Goal: Transaction & Acquisition: Purchase product/service

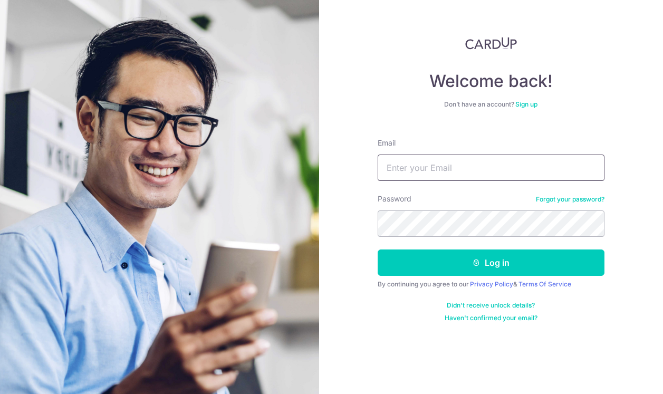
click at [407, 176] on input "Email" at bounding box center [491, 168] width 227 height 26
type input "[EMAIL_ADDRESS][DOMAIN_NAME]"
click at [378, 249] on button "Log in" at bounding box center [491, 262] width 227 height 26
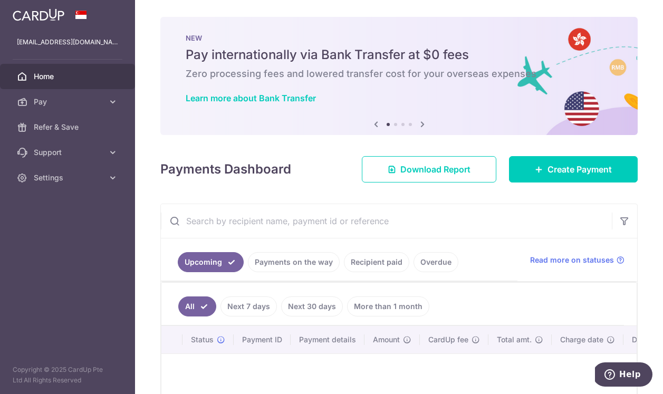
scroll to position [51, 0]
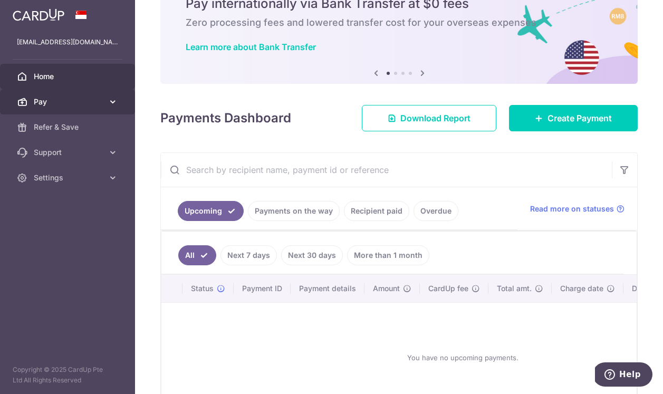
click at [96, 107] on span "Pay" at bounding box center [69, 102] width 70 height 11
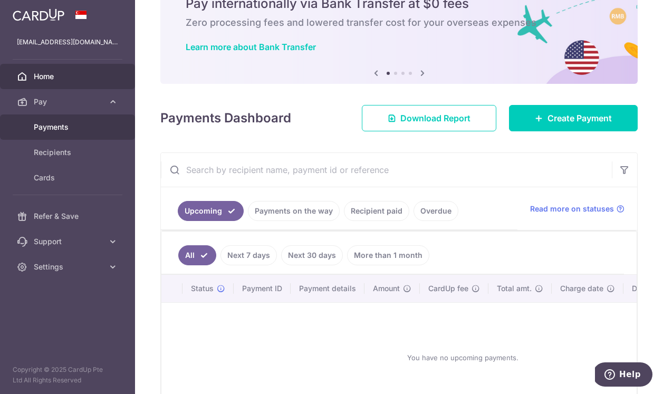
click at [84, 122] on span "Payments" at bounding box center [69, 127] width 70 height 11
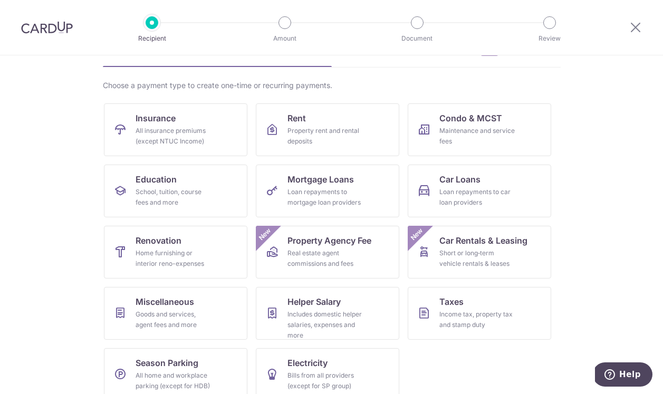
scroll to position [78, 0]
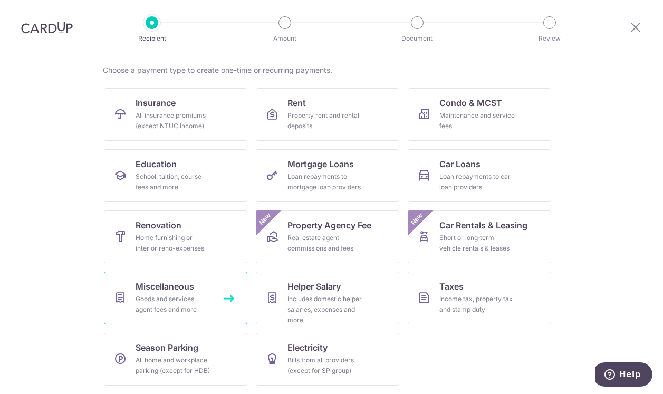
click at [165, 303] on div "Goods and services, agent fees and more" at bounding box center [174, 304] width 76 height 21
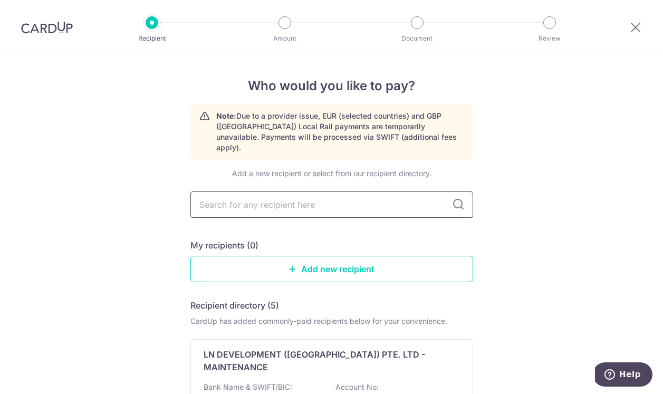
click at [264, 191] on input "text" at bounding box center [331, 204] width 283 height 26
type input "gloria"
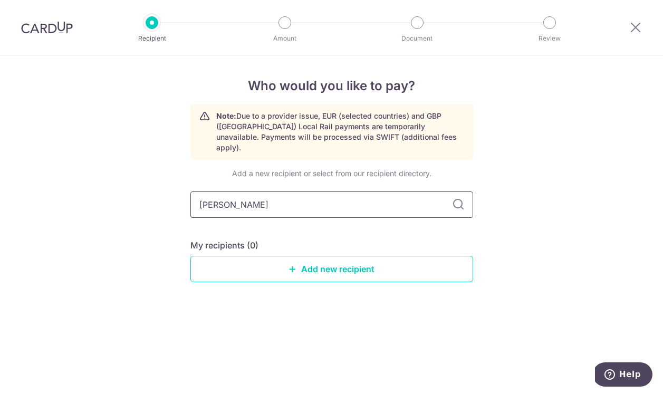
click at [309, 194] on input "gloria" at bounding box center [331, 204] width 283 height 26
type input "g"
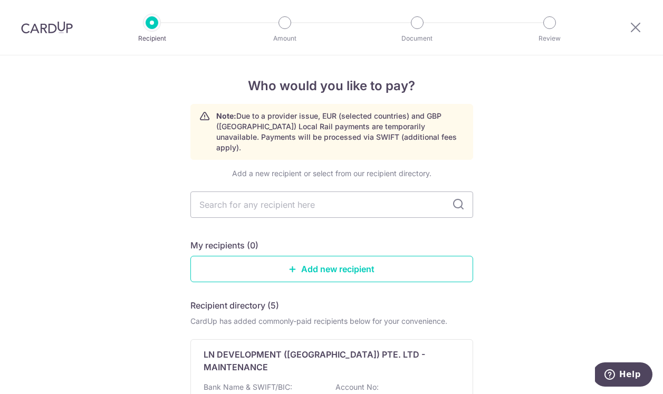
type input "Gloria James–Civetta & Co”;"
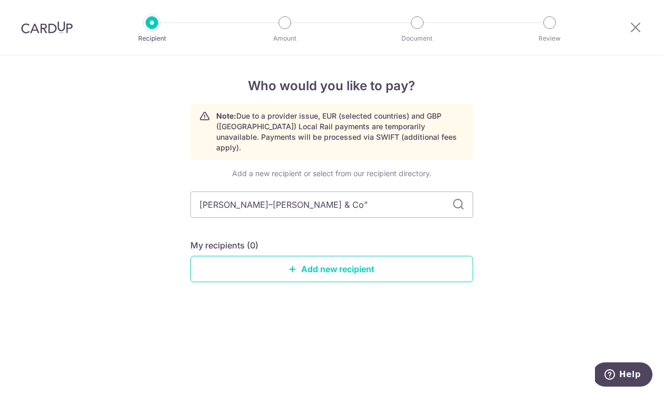
type input "Gloria James–Civetta & Co"
click at [455, 198] on icon at bounding box center [458, 204] width 13 height 13
click at [457, 198] on icon at bounding box center [458, 204] width 13 height 13
click at [342, 259] on link "Add new recipient" at bounding box center [331, 269] width 283 height 26
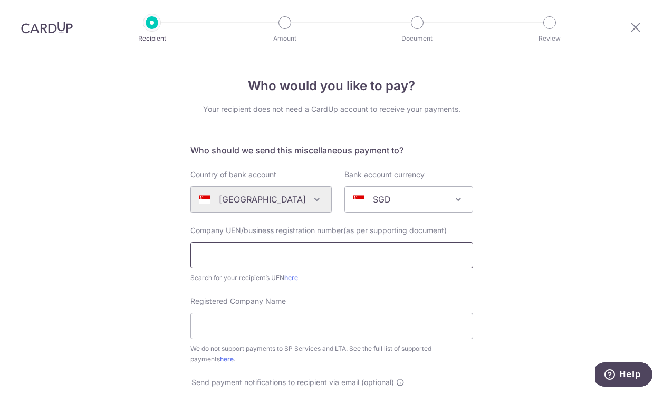
click at [276, 248] on input "text" at bounding box center [331, 255] width 283 height 26
paste input "Gloria James–Civetta & Co”;"
type input "Gloria James–Civetta & Co"
click at [247, 327] on input "Registered Company Name" at bounding box center [331, 326] width 283 height 26
click at [296, 278] on link "here" at bounding box center [291, 278] width 14 height 8
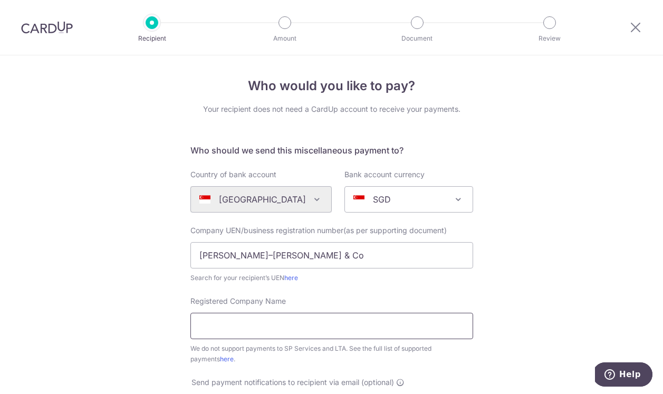
click at [224, 322] on input "Registered Company Name" at bounding box center [331, 326] width 283 height 26
paste input "Gloria James–Civetta & Co”;"
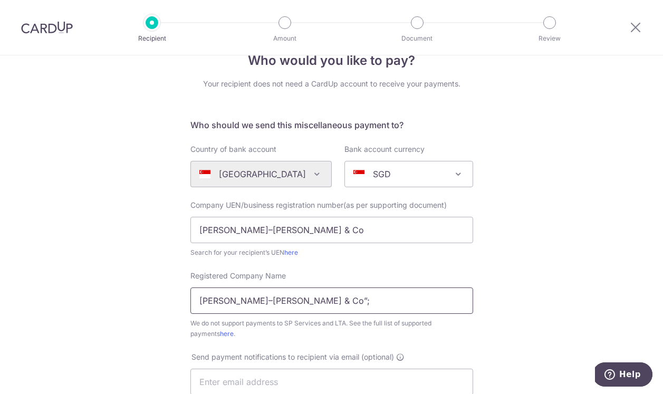
scroll to position [11, 0]
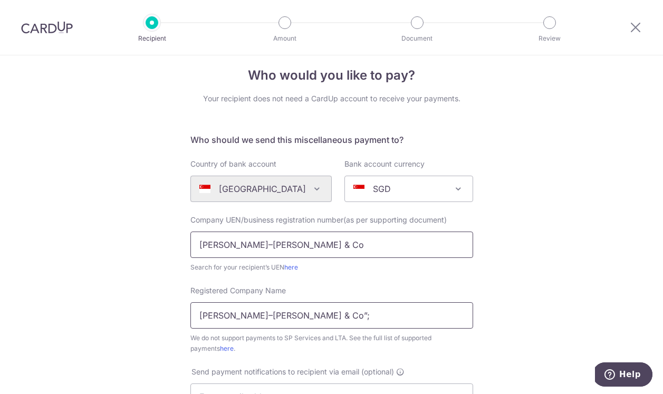
type input "Gloria James–Civetta & Co”;"
drag, startPoint x: 317, startPoint y: 240, endPoint x: 189, endPoint y: 238, distance: 128.7
click at [189, 238] on div "Company UEN/business registration number(as per supporting document) Gloria Jam…" at bounding box center [331, 244] width 295 height 58
click at [319, 316] on input "Gloria James–Civetta & Co”;" at bounding box center [331, 315] width 283 height 26
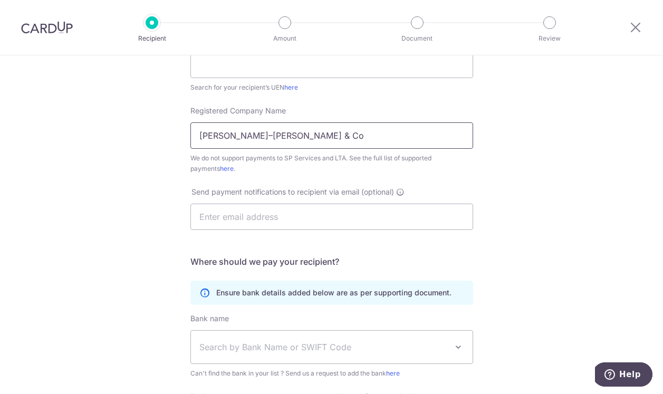
scroll to position [131, 0]
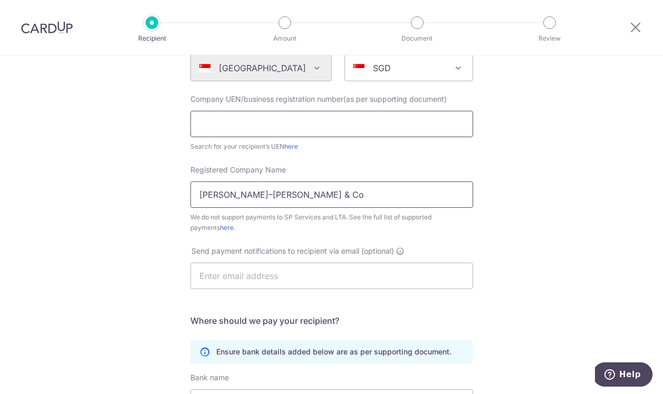
type input "Gloria James–Civetta & Co"
click at [251, 119] on input "text" at bounding box center [331, 124] width 283 height 26
paste input "53191267A"
type input "53191267A"
click at [296, 144] on link "here" at bounding box center [291, 146] width 14 height 8
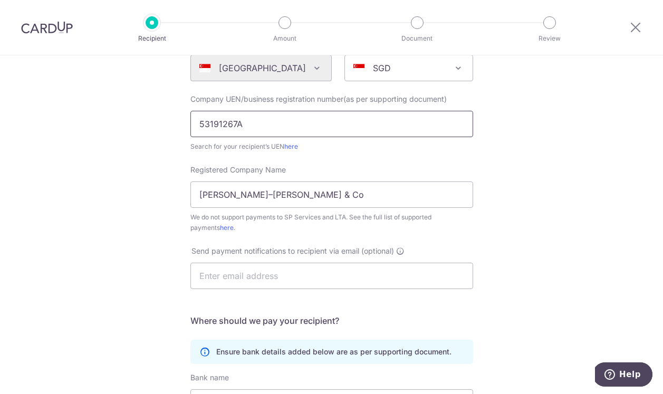
click at [203, 127] on input "53191267A" at bounding box center [331, 124] width 283 height 26
click at [198, 123] on input "53191267A" at bounding box center [331, 124] width 283 height 26
click at [254, 131] on input "53191267A" at bounding box center [331, 124] width 283 height 26
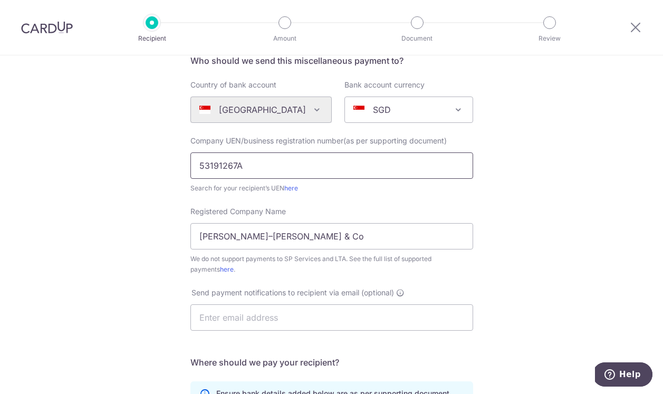
scroll to position [51, 0]
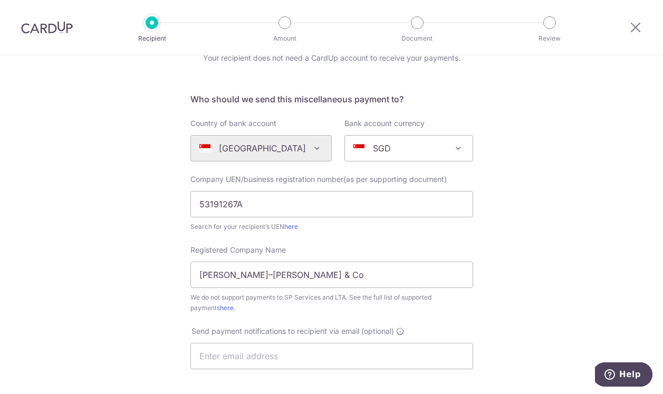
click at [305, 245] on div "Registered Company Name Gloria James–Civetta & Co We do not support payments to…" at bounding box center [331, 279] width 283 height 69
click at [294, 227] on link "here" at bounding box center [291, 227] width 14 height 8
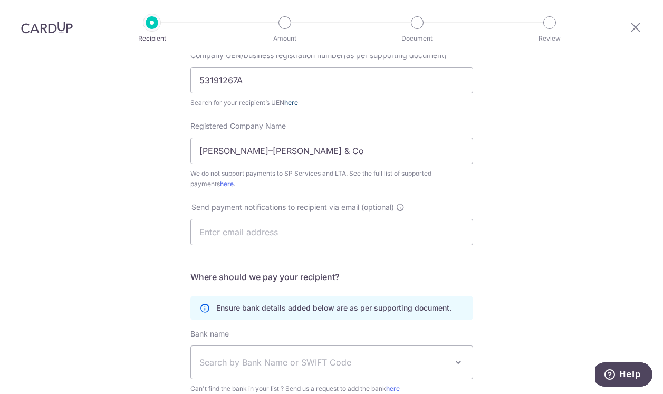
scroll to position [225, 0]
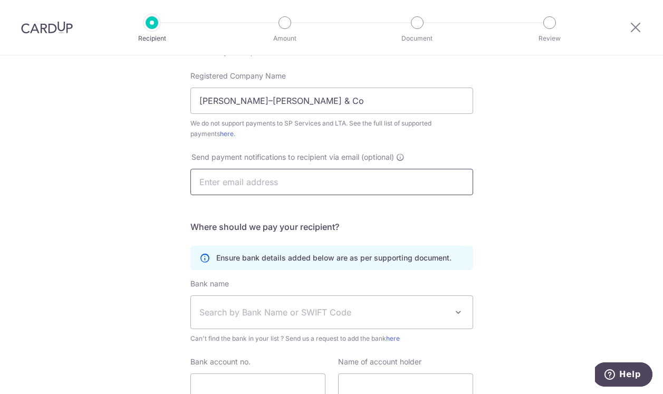
click at [261, 172] on input "text" at bounding box center [331, 182] width 283 height 26
type input "d"
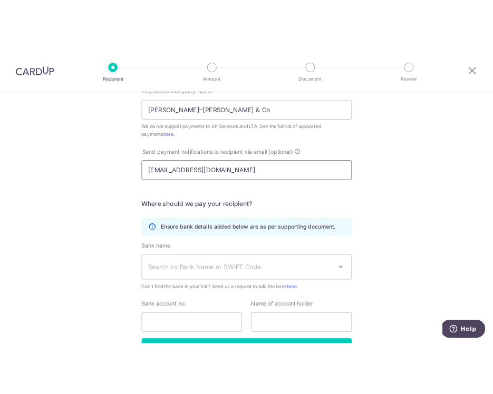
scroll to position [255, 0]
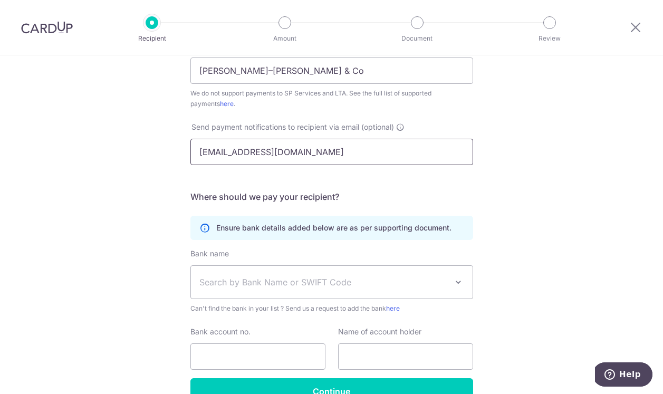
type input "[EMAIL_ADDRESS][DOMAIN_NAME]"
click at [253, 276] on span "Search by Bank Name or SWIFT Code" at bounding box center [323, 282] width 248 height 13
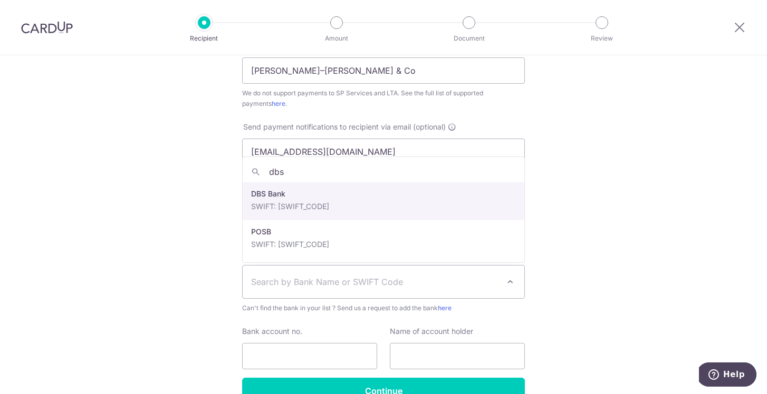
type input "dbs"
select select "6"
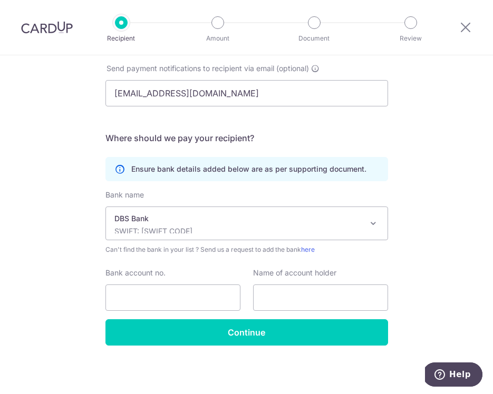
scroll to position [319, 0]
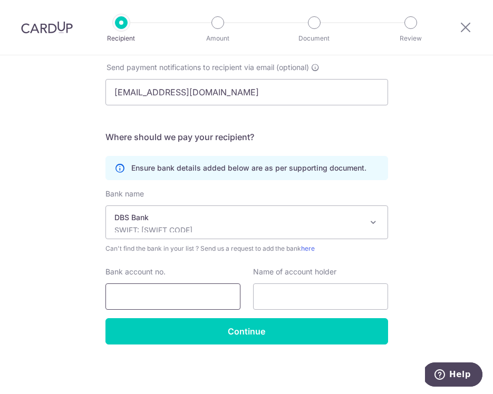
click at [131, 295] on input "Bank account no." at bounding box center [172, 297] width 135 height 26
type input "0339030562"
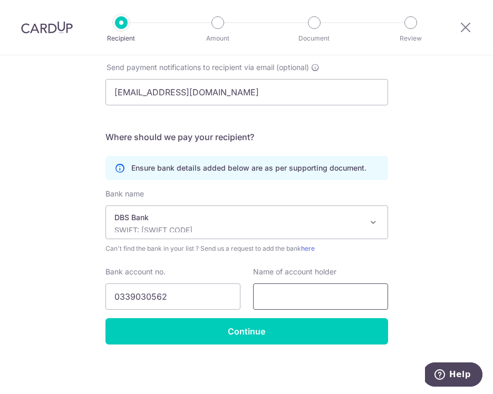
click at [274, 298] on input "text" at bounding box center [320, 297] width 135 height 26
paste input "53191267A"
type input "53191267A"
drag, startPoint x: 315, startPoint y: 294, endPoint x: 250, endPoint y: 295, distance: 64.9
click at [250, 295] on div "Name of account holder 53191267A" at bounding box center [321, 288] width 148 height 43
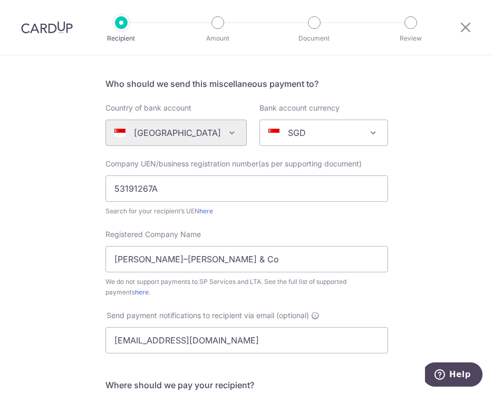
scroll to position [64, 0]
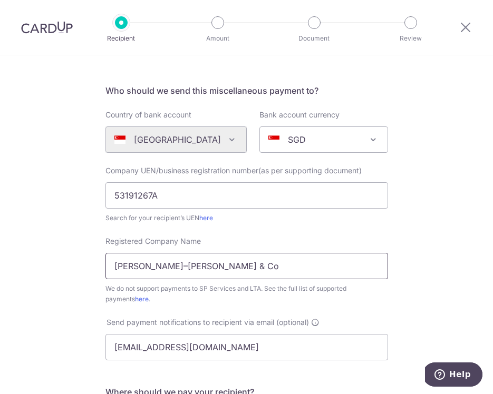
drag, startPoint x: 223, startPoint y: 266, endPoint x: 115, endPoint y: 265, distance: 107.6
click at [115, 265] on input "Gloria James–Civetta & Co" at bounding box center [246, 266] width 283 height 26
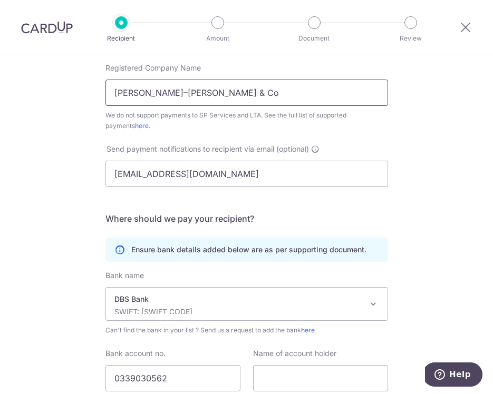
scroll to position [319, 0]
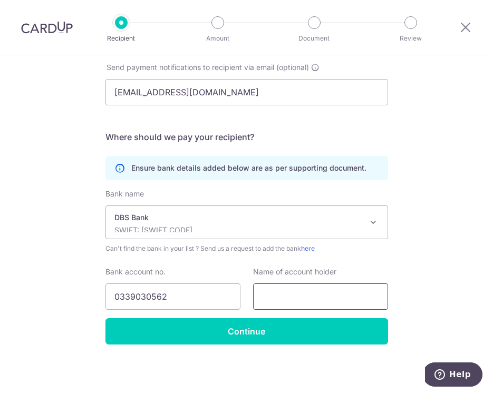
click at [281, 295] on input "text" at bounding box center [320, 297] width 135 height 26
paste input "Gloria James–Civetta & Co"
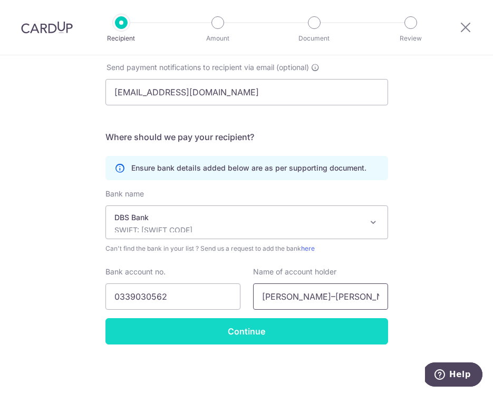
type input "Gloria James–Civetta & Co"
click at [247, 337] on input "Continue" at bounding box center [246, 332] width 283 height 26
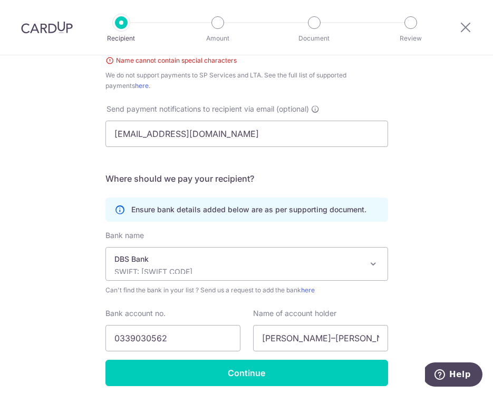
scroll to position [98, 0]
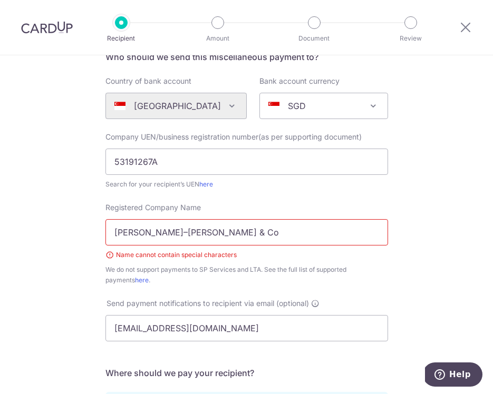
click at [207, 236] on input "[PERSON_NAME]–[PERSON_NAME] & Co" at bounding box center [246, 232] width 283 height 26
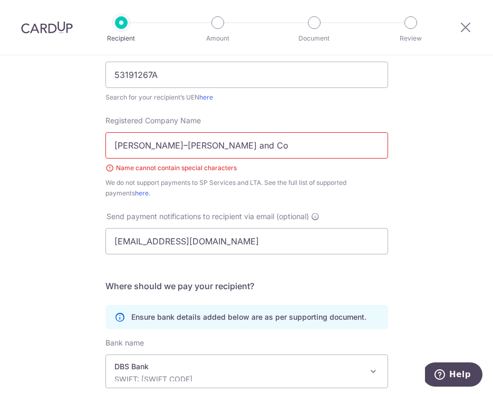
scroll to position [334, 0]
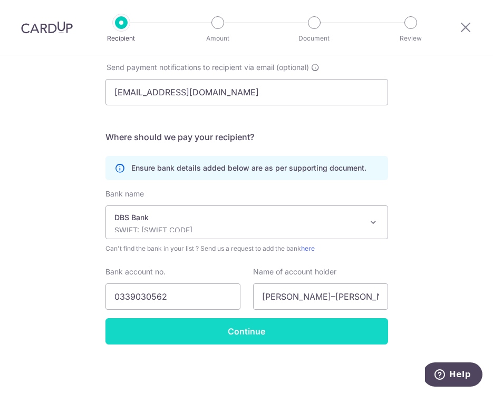
type input "[PERSON_NAME]–[PERSON_NAME] and Co"
click at [298, 335] on input "Continue" at bounding box center [246, 332] width 283 height 26
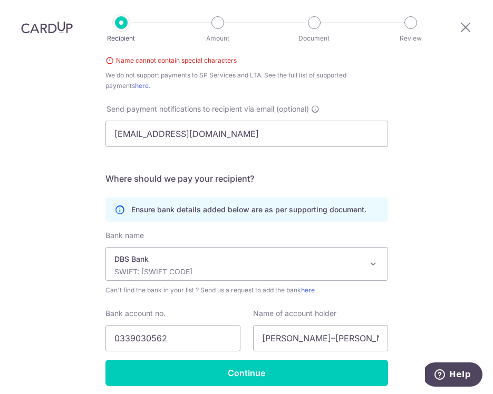
scroll to position [177, 0]
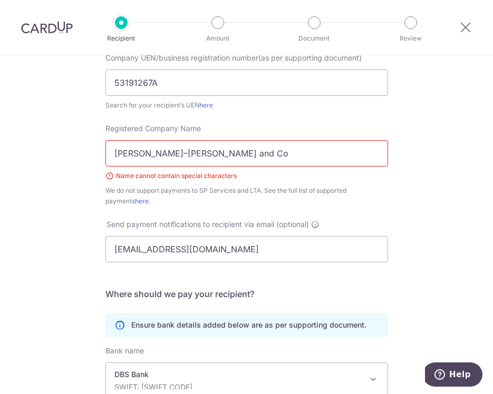
click at [171, 155] on input "Gloria James–Civetta and Co" at bounding box center [246, 153] width 283 height 26
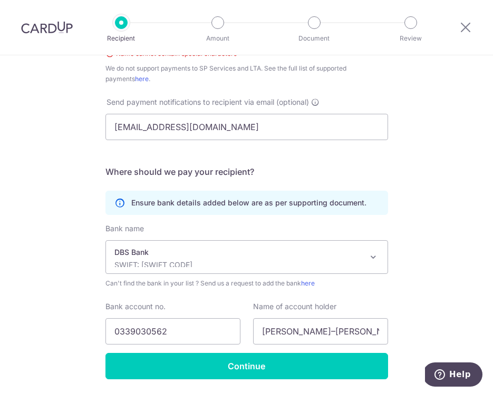
scroll to position [334, 0]
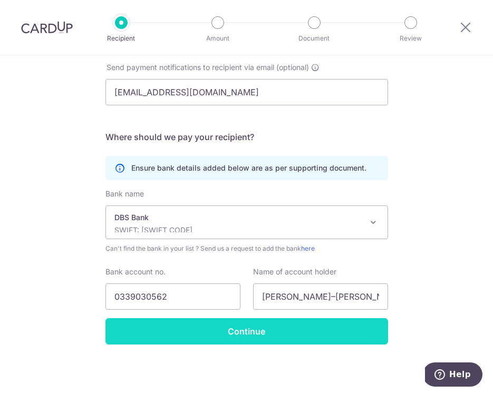
type input "Gloria James Civetta and Co"
click at [230, 331] on input "Continue" at bounding box center [246, 332] width 283 height 26
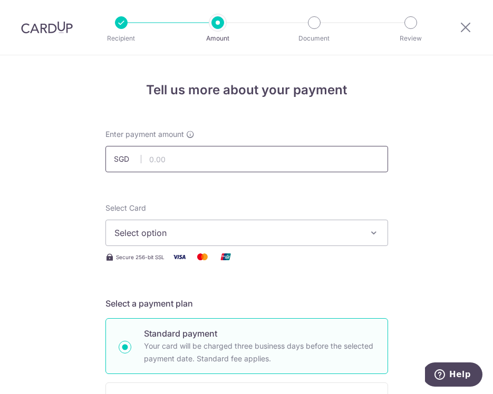
click at [172, 159] on input "text" at bounding box center [246, 159] width 283 height 26
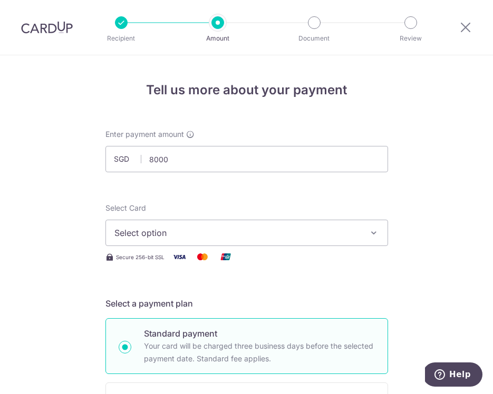
type input "8,000.00"
click at [163, 228] on span "Select option" at bounding box center [237, 233] width 246 height 13
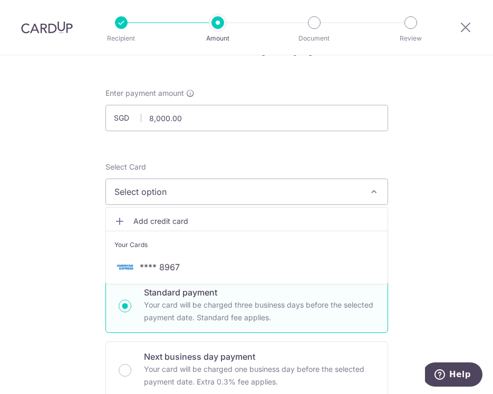
scroll to position [42, 0]
click at [169, 268] on span "**** 8967" at bounding box center [160, 267] width 40 height 13
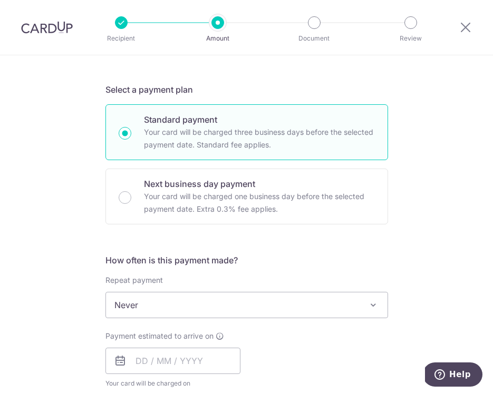
scroll to position [0, 0]
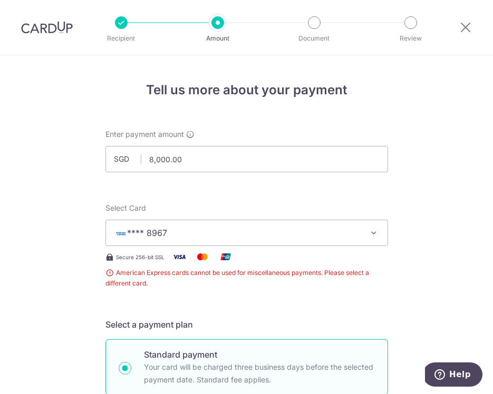
click at [179, 229] on span "**** 8967" at bounding box center [237, 233] width 246 height 13
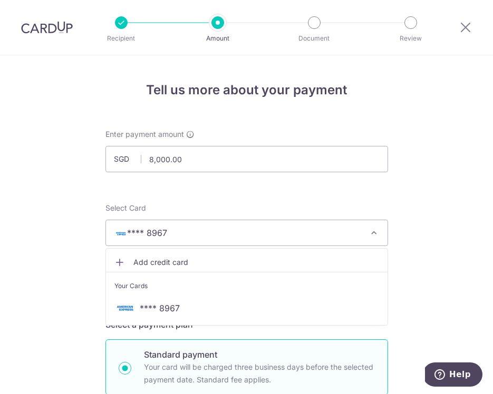
click at [177, 258] on span "Add credit card" at bounding box center [256, 262] width 246 height 11
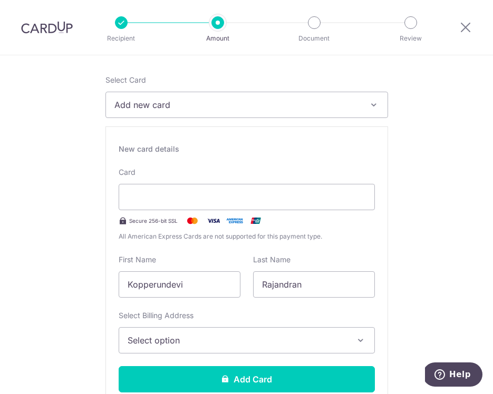
scroll to position [147, 0]
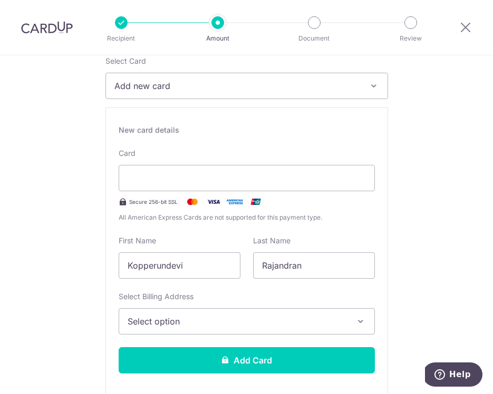
click at [211, 322] on span "Select option" at bounding box center [237, 321] width 219 height 13
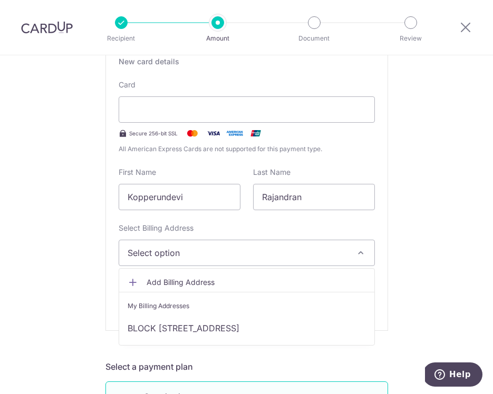
scroll to position [217, 0]
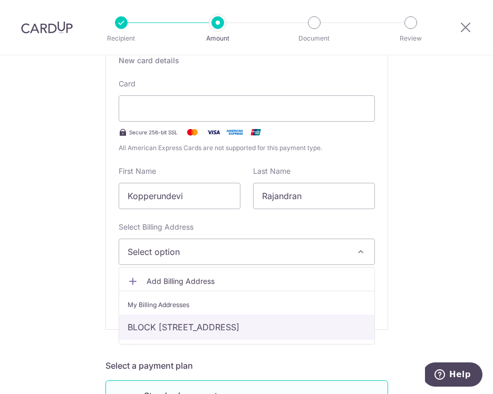
click at [194, 326] on link "BLOCK [STREET_ADDRESS]" at bounding box center [246, 327] width 255 height 25
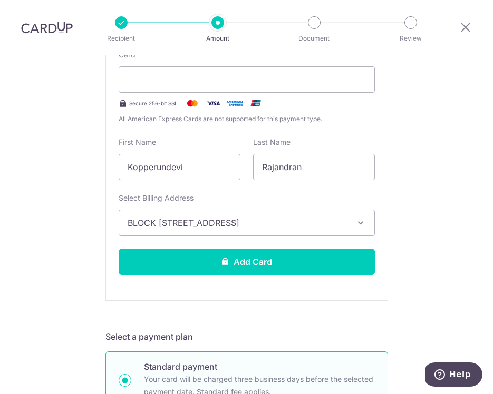
scroll to position [256, 0]
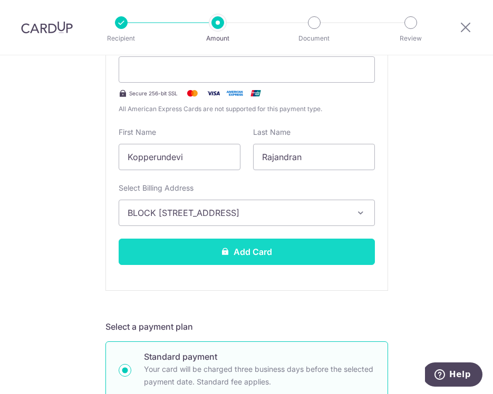
click at [236, 253] on button "Add Card" at bounding box center [247, 252] width 256 height 26
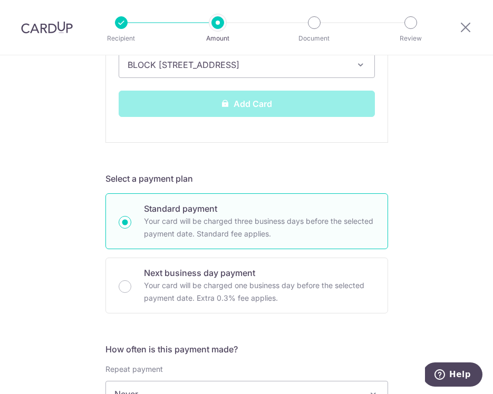
scroll to position [432, 0]
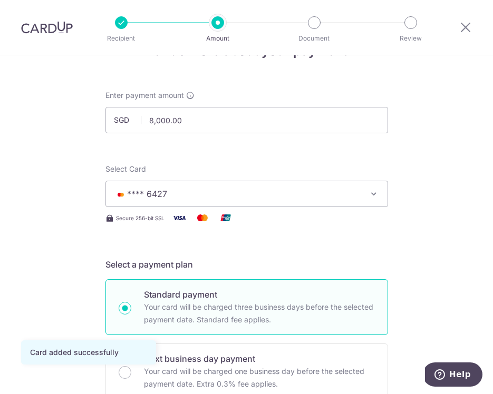
scroll to position [41, 0]
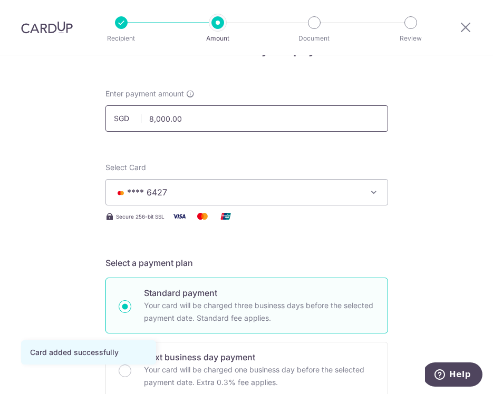
click at [151, 117] on input "8,000.00" at bounding box center [246, 118] width 283 height 26
type input "9,000.00"
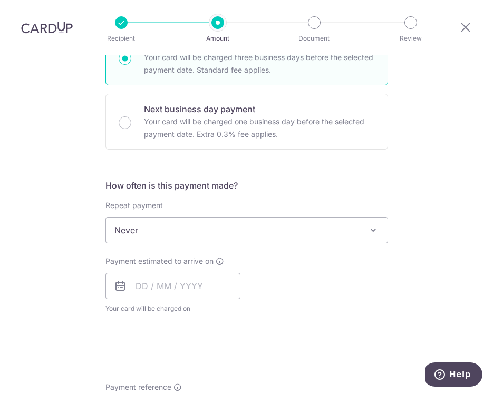
scroll to position [297, 0]
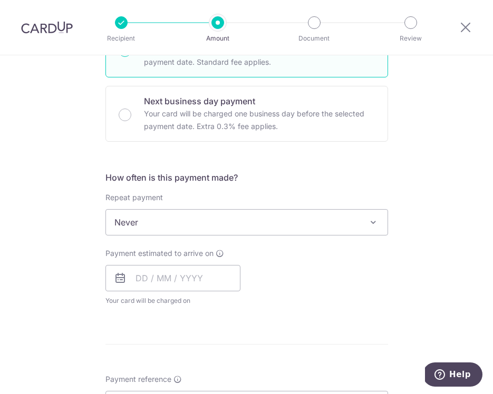
click at [191, 219] on span "Never" at bounding box center [247, 222] width 282 height 25
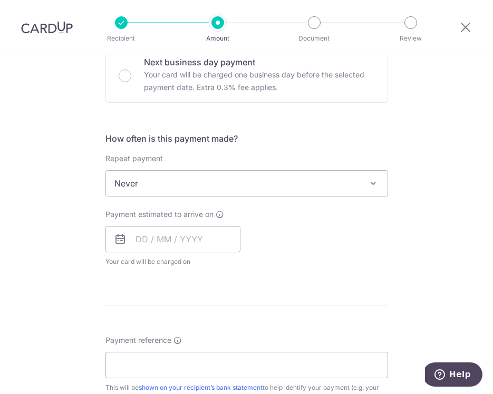
scroll to position [337, 0]
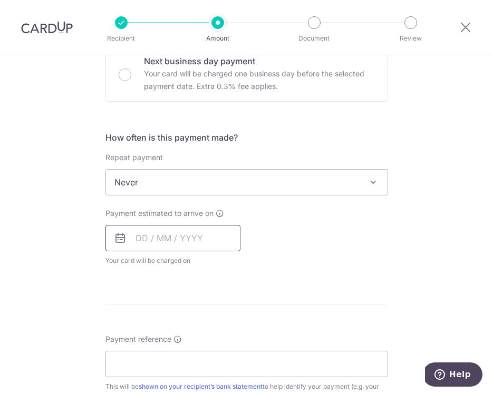
click at [151, 243] on input "text" at bounding box center [172, 238] width 135 height 26
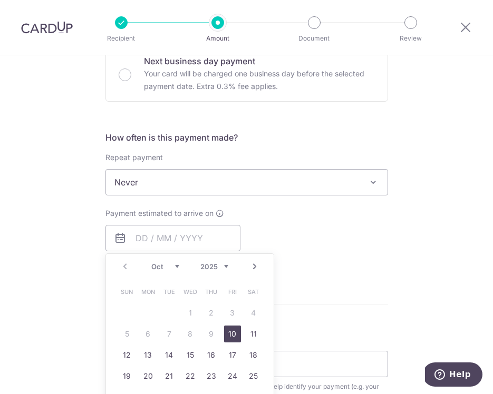
click at [235, 335] on link "10" at bounding box center [232, 334] width 17 height 17
type input "[DATE]"
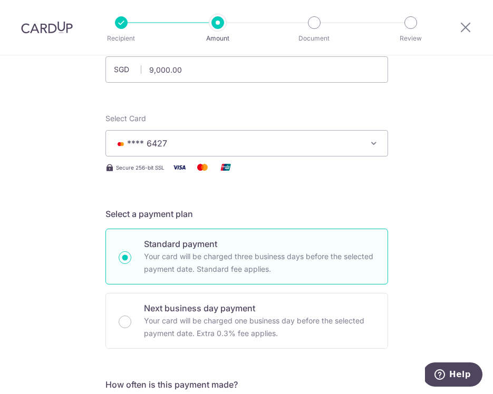
scroll to position [0, 0]
